Goal: Check status: Check status

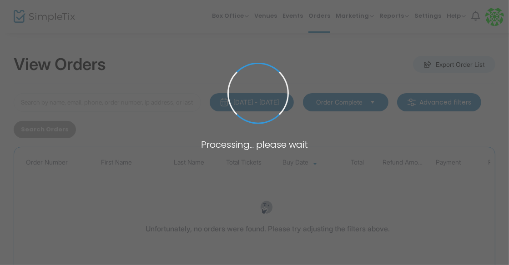
type input "baron"
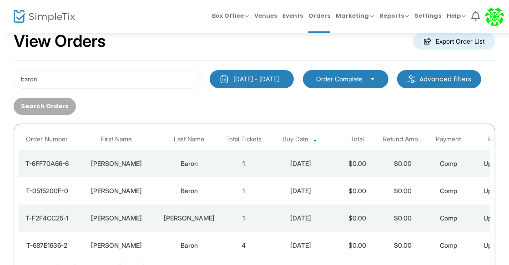
scroll to position [24, 0]
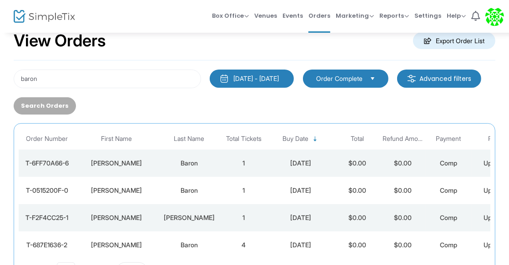
click at [176, 231] on td "Baron" at bounding box center [189, 244] width 64 height 27
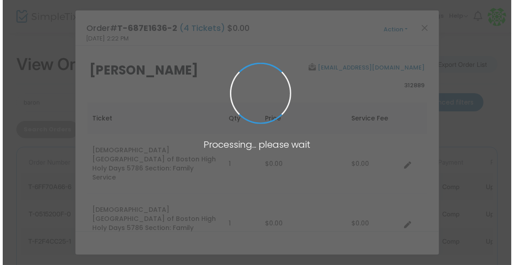
scroll to position [0, 0]
